Goal: Transaction & Acquisition: Purchase product/service

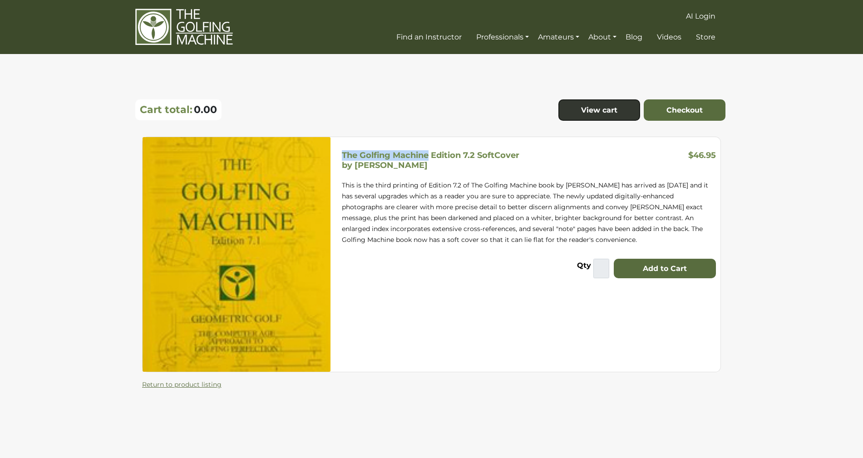
drag, startPoint x: 343, startPoint y: 154, endPoint x: 429, endPoint y: 157, distance: 85.4
click at [429, 157] on h5 "The Golfing Machine Edition 7.2 SoftCover by [PERSON_NAME]" at bounding box center [430, 160] width 177 height 20
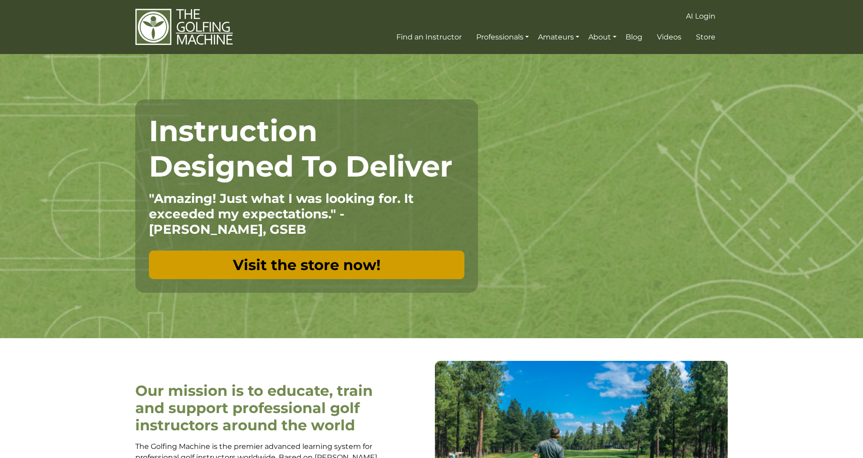
click at [319, 271] on link "Visit the store now!" at bounding box center [306, 265] width 315 height 29
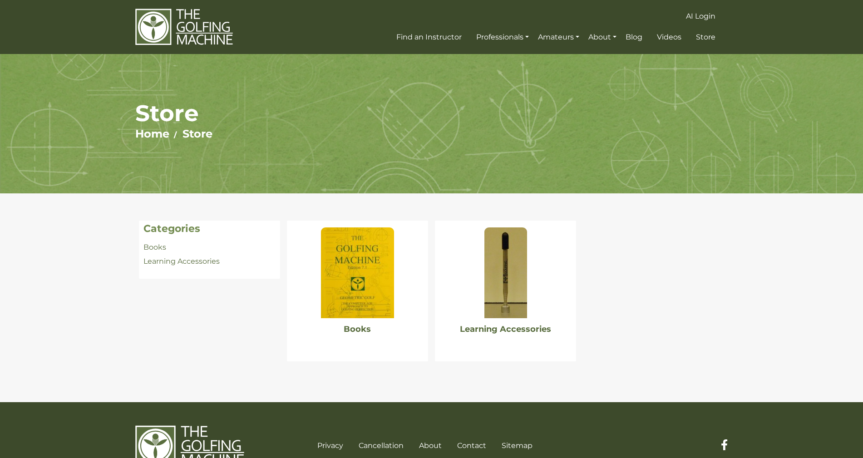
click at [334, 271] on img at bounding box center [357, 272] width 73 height 91
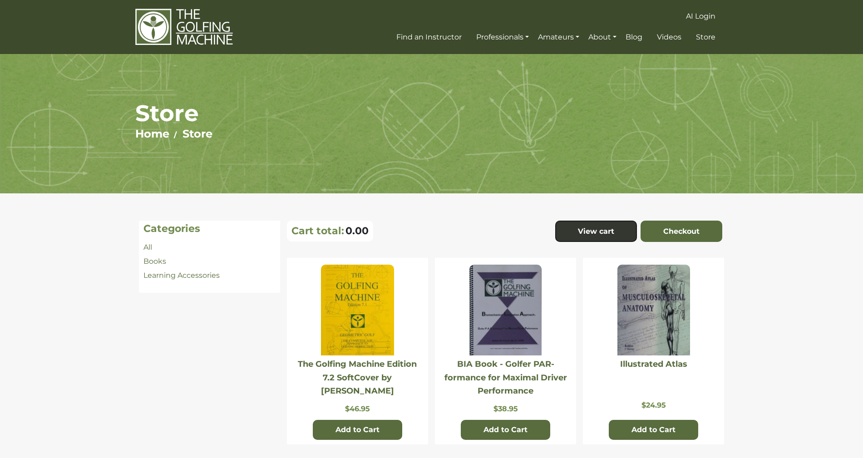
click at [359, 300] on img at bounding box center [357, 310] width 73 height 91
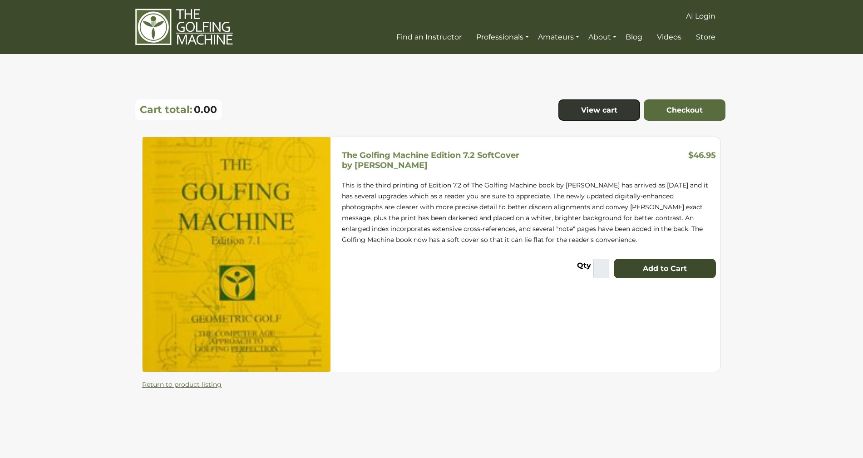
click at [654, 259] on button "Add to Cart" at bounding box center [665, 269] width 102 height 20
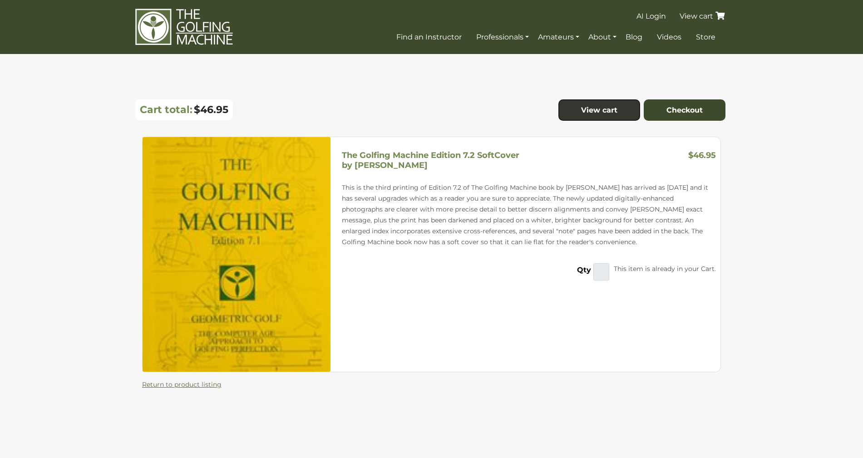
click at [702, 110] on link "Checkout" at bounding box center [685, 110] width 82 height 22
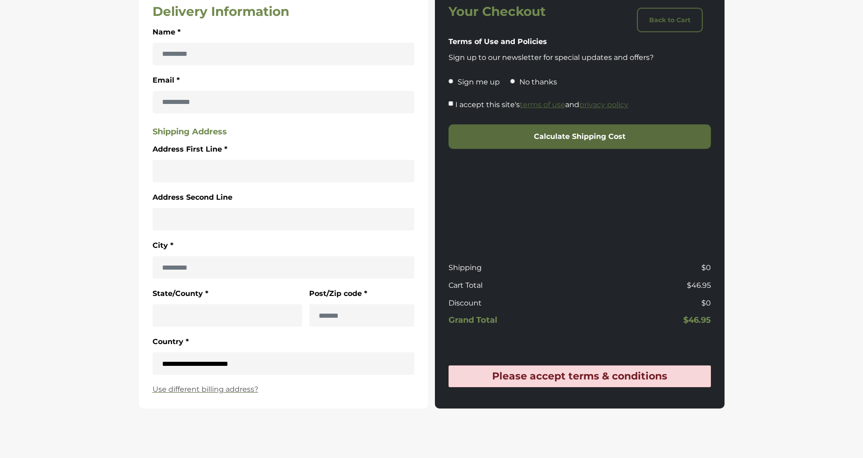
scroll to position [200, 0]
